Goal: Information Seeking & Learning: Understand process/instructions

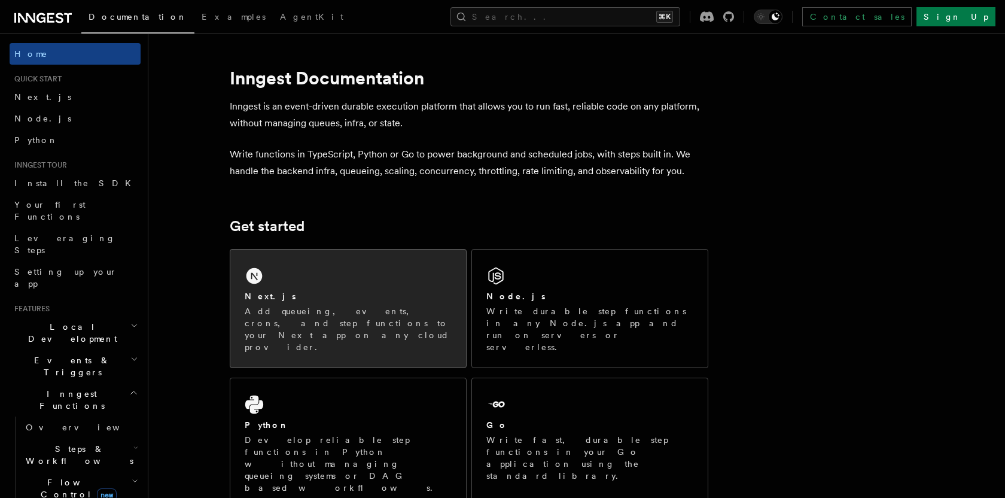
click at [309, 279] on div "Next.js Add queueing, events, crons, and step functions to your Next app on any…" at bounding box center [348, 309] width 236 height 118
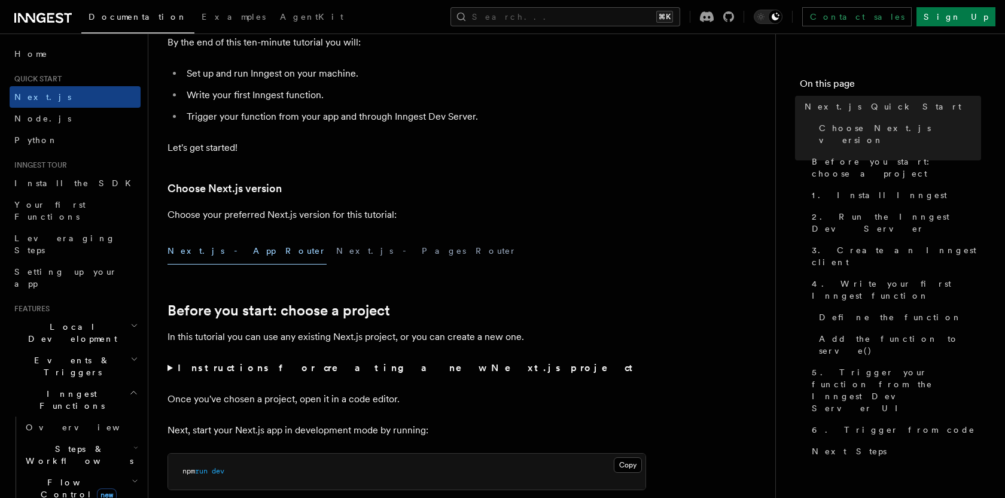
scroll to position [169, 0]
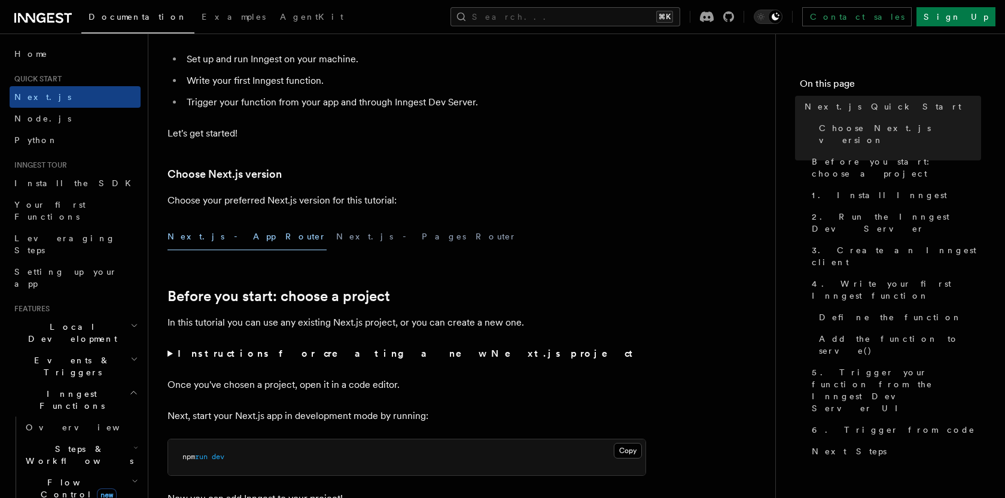
click at [205, 244] on button "Next.js - App Router" at bounding box center [247, 236] width 159 height 27
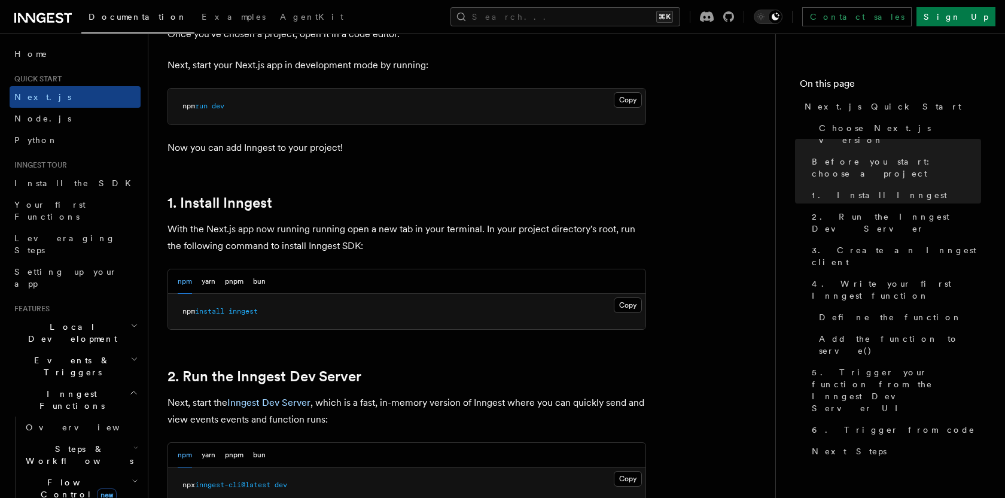
scroll to position [530, 0]
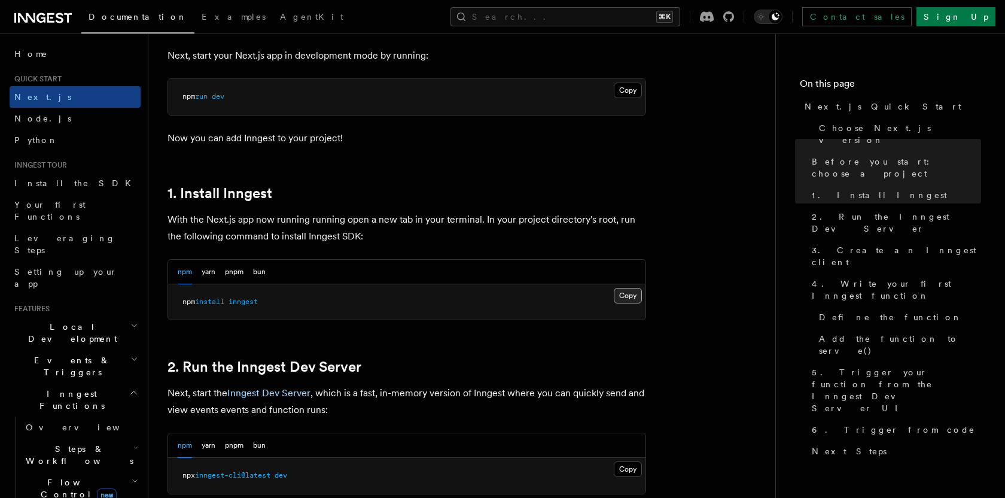
click at [624, 296] on button "Copy Copied" at bounding box center [628, 296] width 28 height 16
click at [619, 299] on button "Copy Copied" at bounding box center [628, 296] width 28 height 16
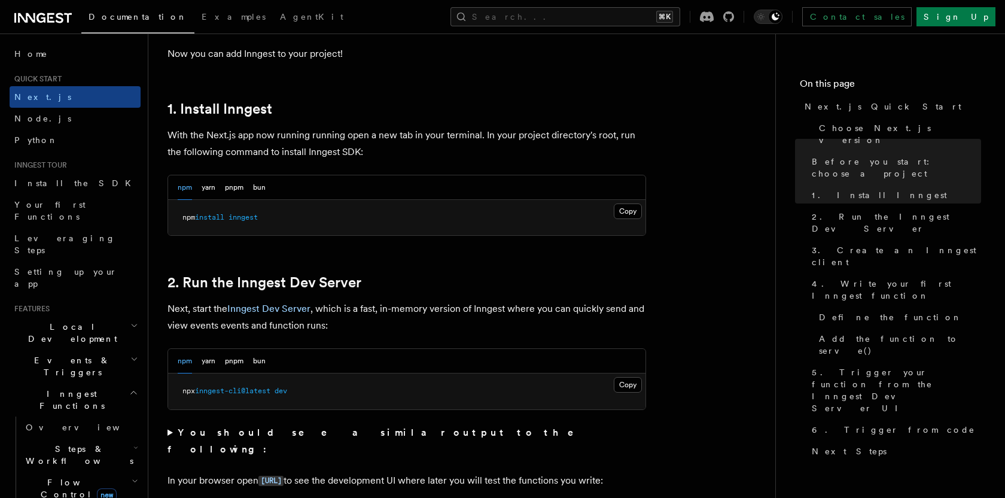
scroll to position [662, 0]
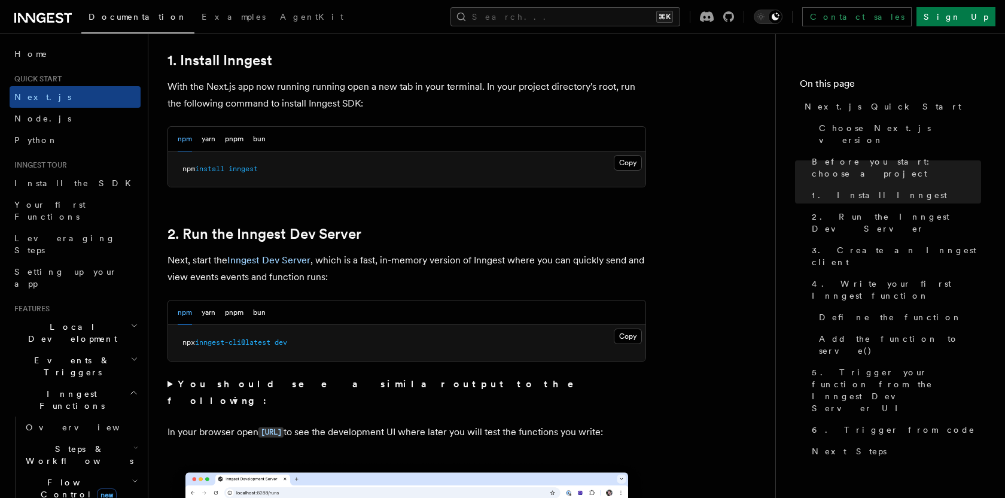
click at [37, 19] on icon at bounding box center [41, 18] width 9 height 10
